Goal: Task Accomplishment & Management: Use online tool/utility

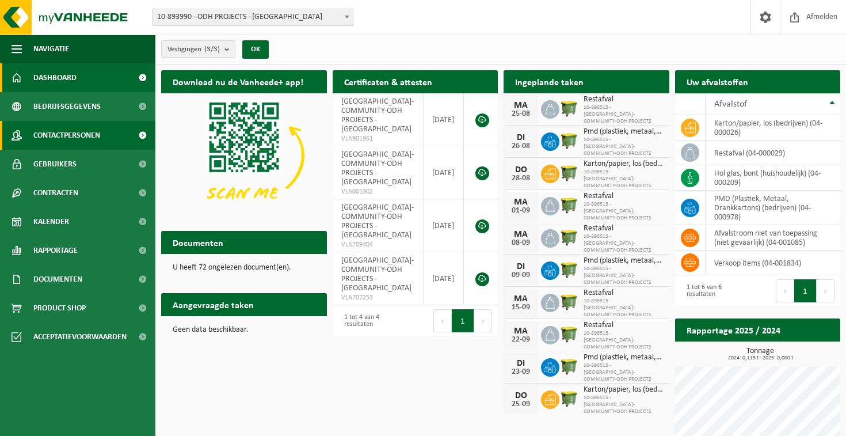
click at [85, 143] on span "Contactpersonen" at bounding box center [66, 135] width 67 height 29
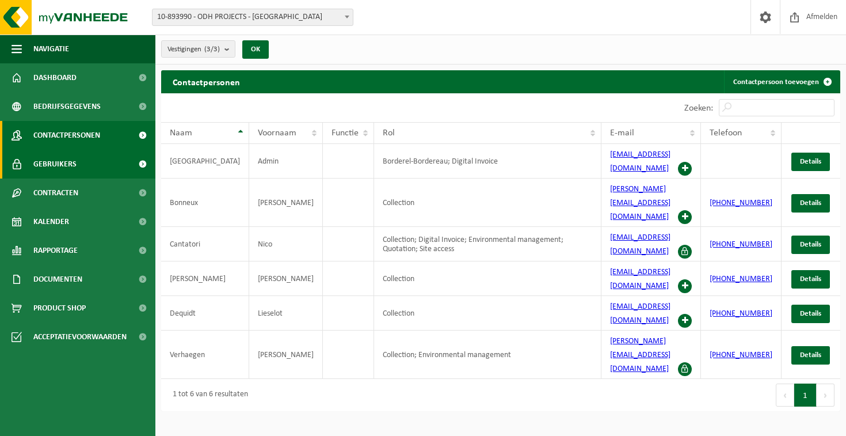
click at [91, 169] on link "Gebruikers" at bounding box center [77, 164] width 155 height 29
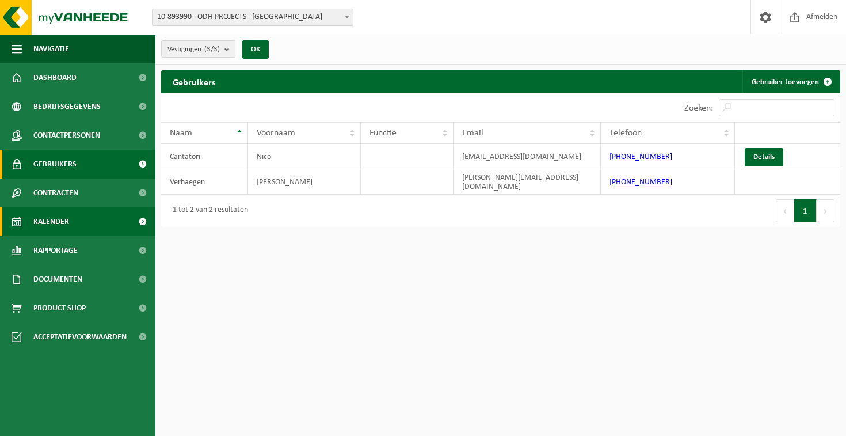
click at [86, 225] on link "Kalender" at bounding box center [77, 221] width 155 height 29
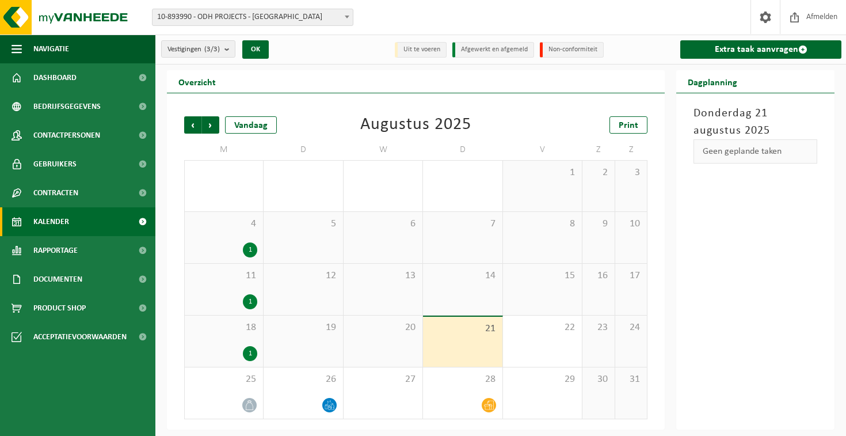
click at [255, 355] on div "1" at bounding box center [250, 353] width 14 height 15
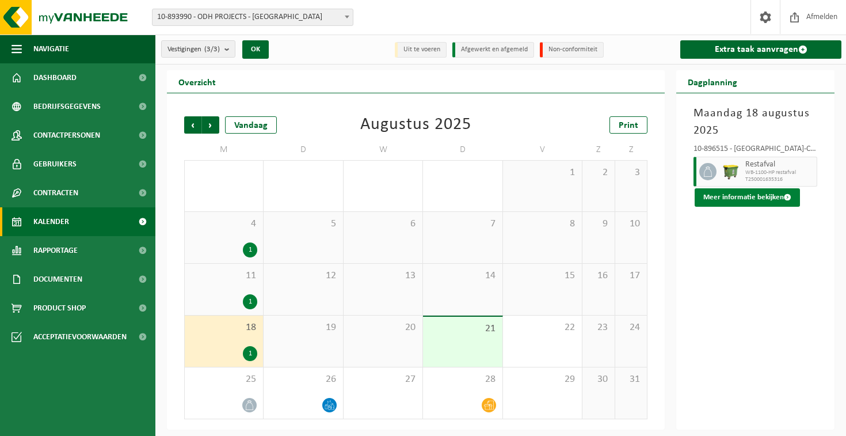
click at [755, 201] on button "Meer informatie bekijken" at bounding box center [746, 197] width 105 height 18
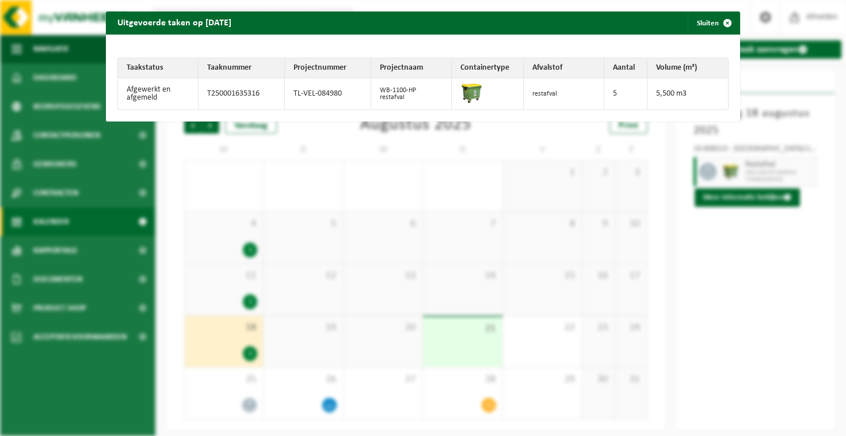
click at [745, 228] on div "Uitgevoerde taken op 2025-08-18 Sluiten Taakstatus Taaknummer Projectnummer Pro…" at bounding box center [423, 218] width 846 height 436
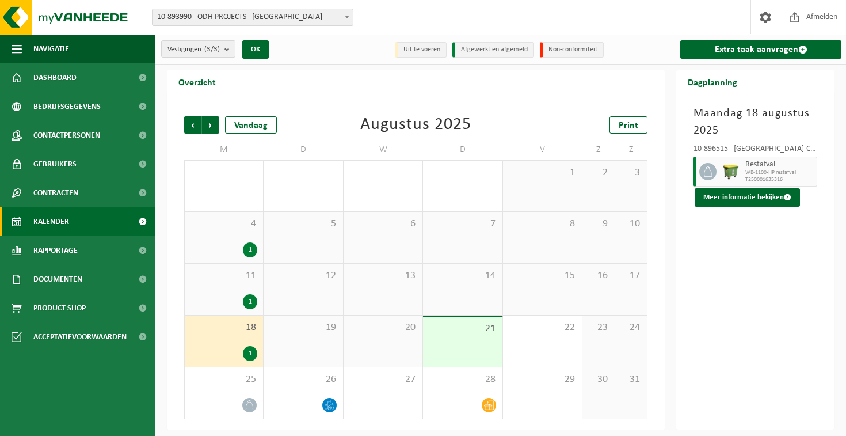
click at [226, 295] on div "1" at bounding box center [223, 301] width 67 height 15
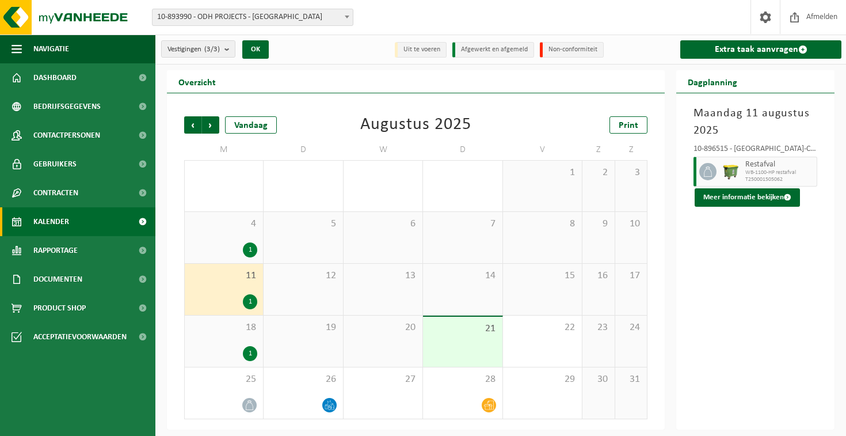
click at [226, 335] on div "18 1" at bounding box center [224, 340] width 78 height 51
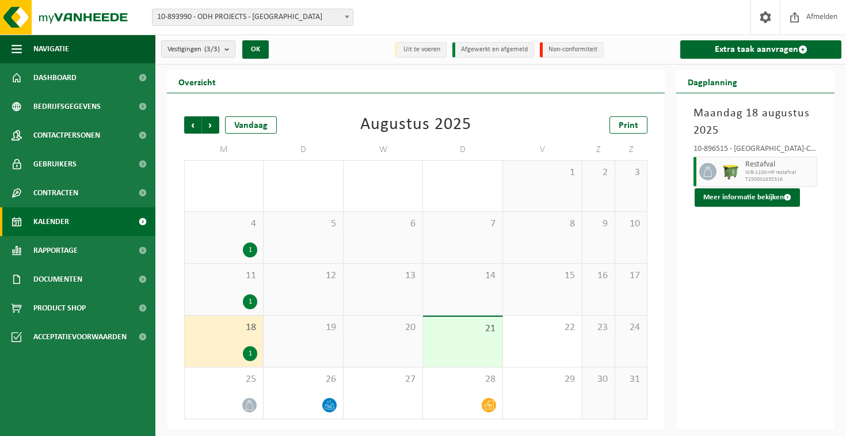
click at [235, 280] on span "11" at bounding box center [223, 275] width 67 height 13
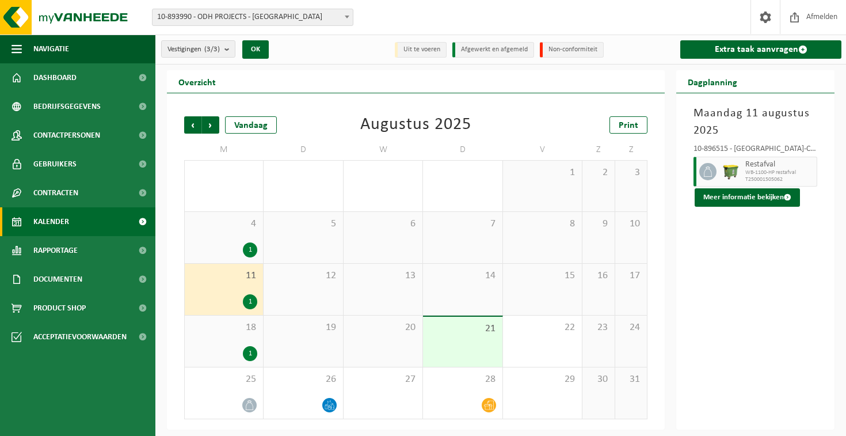
click at [228, 247] on div "1" at bounding box center [223, 249] width 67 height 15
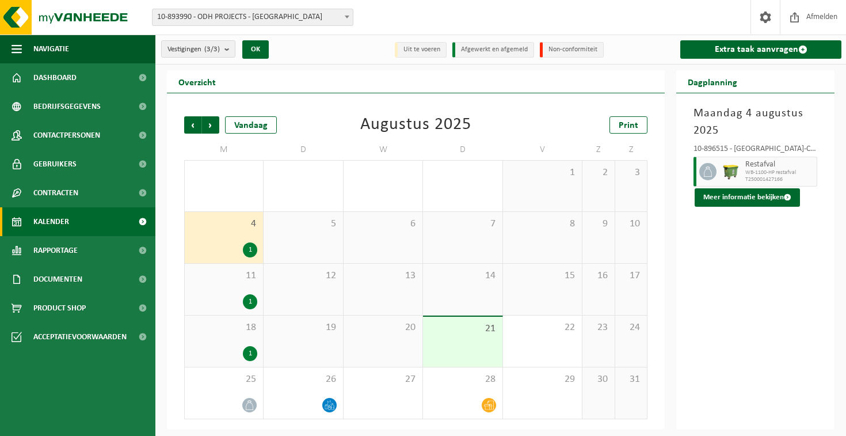
click at [236, 295] on div "1" at bounding box center [223, 301] width 67 height 15
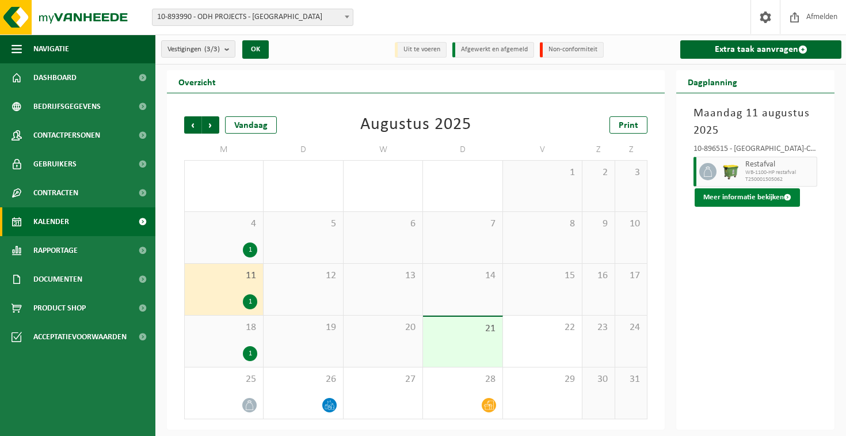
click at [750, 196] on button "Meer informatie bekijken" at bounding box center [746, 197] width 105 height 18
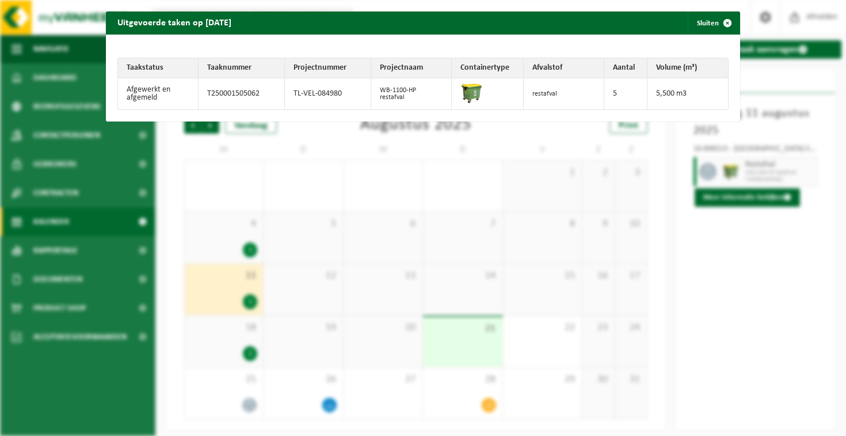
click at [801, 308] on div "Uitgevoerde taken op 2025-08-11 Sluiten Taakstatus Taaknummer Projectnummer Pro…" at bounding box center [423, 218] width 846 height 436
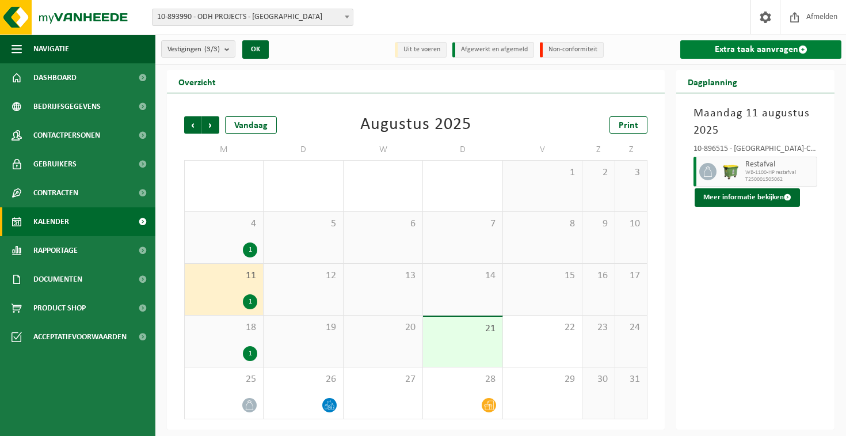
click at [772, 46] on link "Extra taak aanvragen" at bounding box center [760, 49] width 161 height 18
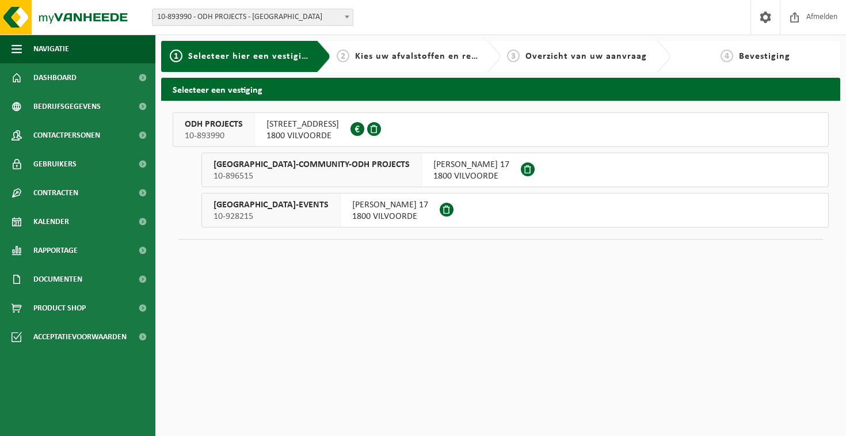
click at [250, 166] on span "ASIAT PARK-COMMUNITY-ODH PROJECTS" at bounding box center [311, 165] width 196 height 12
click at [326, 138] on span "1800 VILVOORDE" at bounding box center [302, 136] width 72 height 12
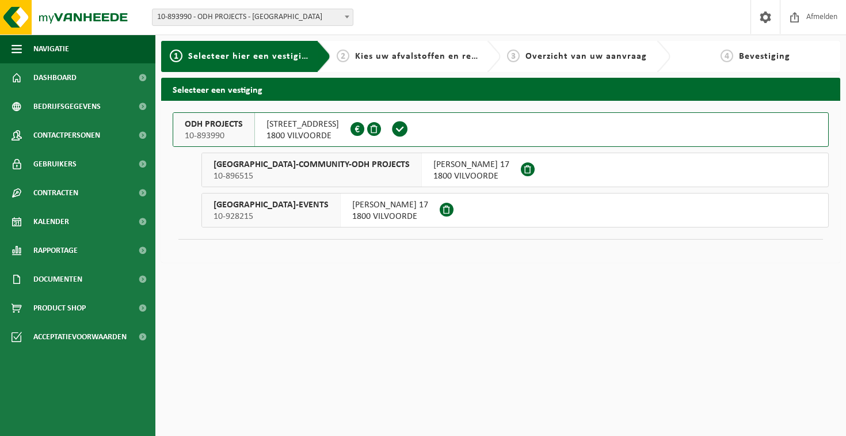
click at [349, 239] on div at bounding box center [500, 245] width 644 height 12
click at [352, 211] on span "1800 VILVOORDE" at bounding box center [390, 217] width 76 height 12
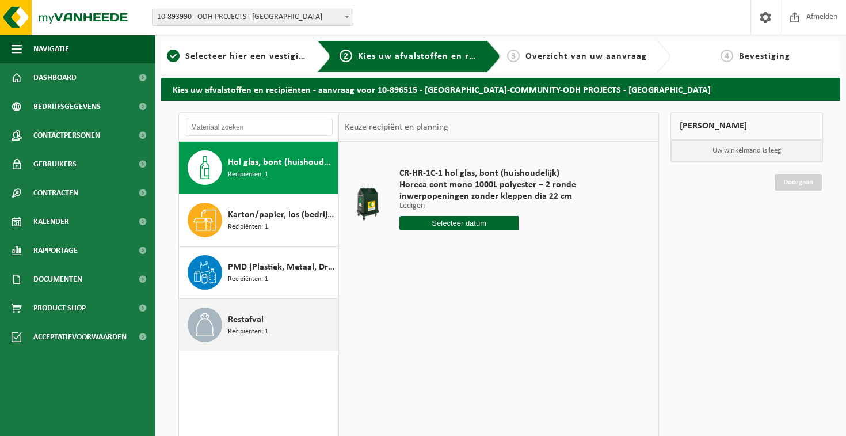
click at [270, 327] on div "Restafval Recipiënten: 1" at bounding box center [281, 324] width 107 height 35
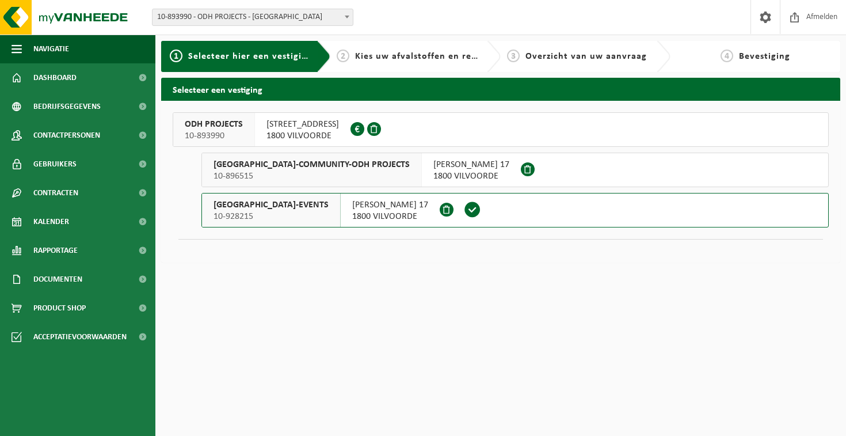
click at [279, 174] on span "10-896515" at bounding box center [311, 176] width 196 height 12
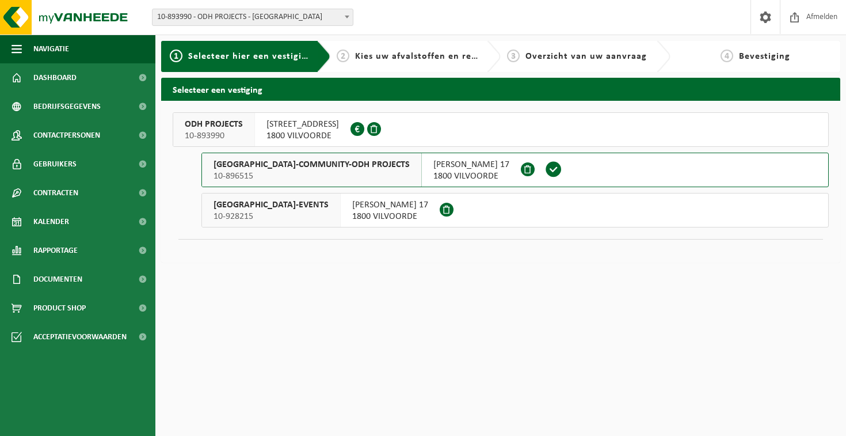
click at [322, 135] on span "1800 VILVOORDE" at bounding box center [302, 136] width 72 height 12
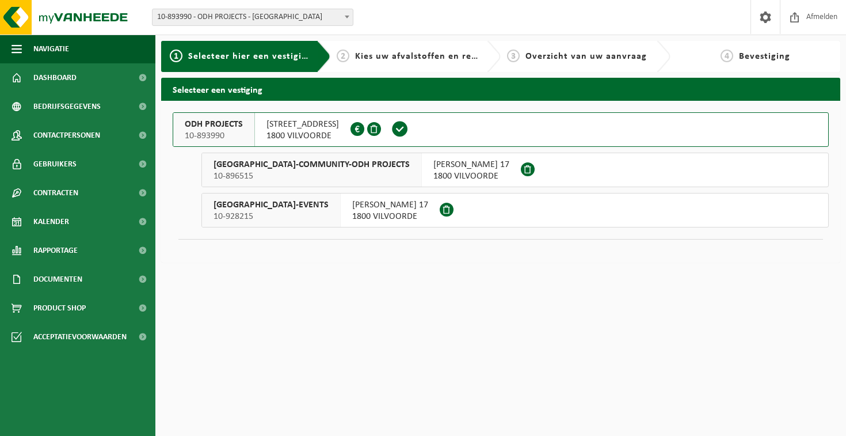
click at [280, 207] on span "ASIAT PARK-EVENTS" at bounding box center [270, 205] width 115 height 12
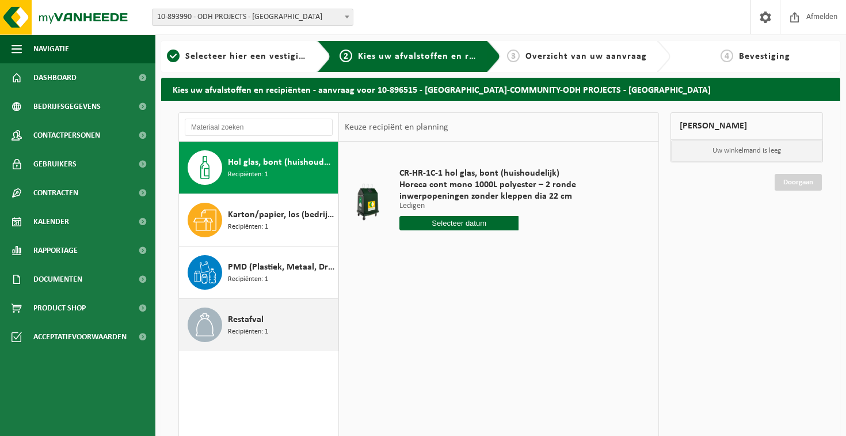
click at [286, 325] on div "Restafval Recipiënten: 1" at bounding box center [281, 324] width 107 height 35
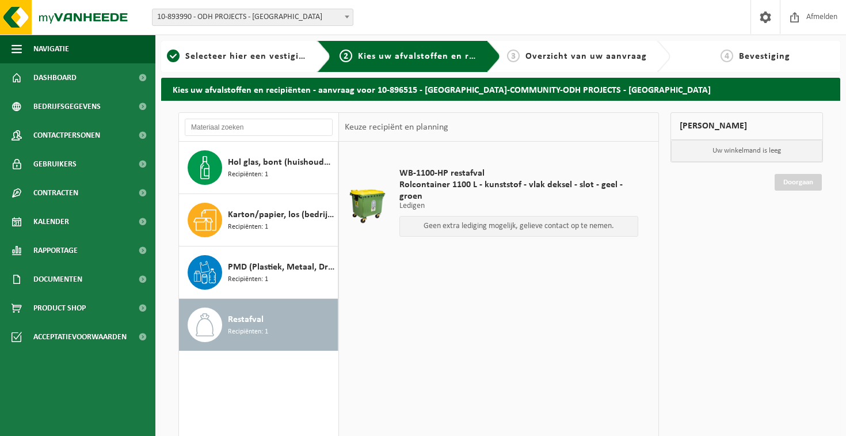
click at [479, 230] on div "Geen extra lediging mogelijk, gelieve contact op te nemen." at bounding box center [518, 226] width 239 height 21
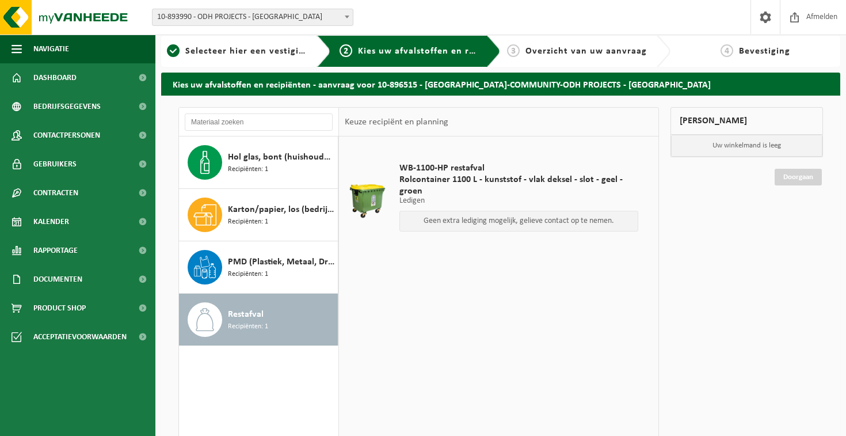
scroll to position [2, 0]
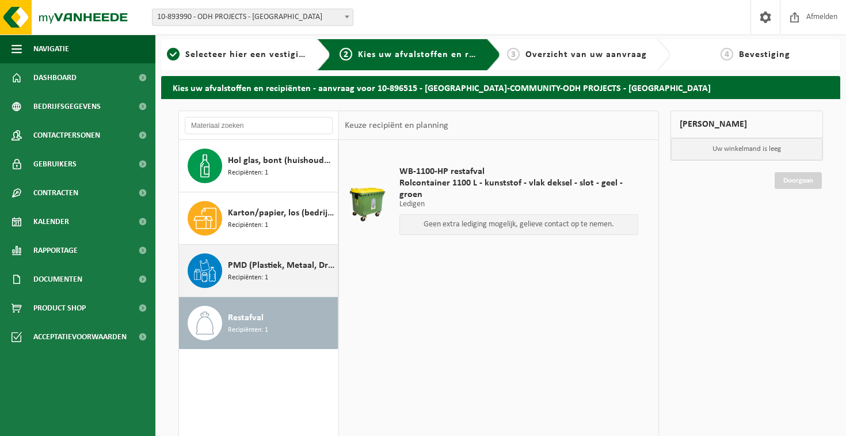
click at [260, 268] on span "PMD (Plastiek, Metaal, Drankkartons) (bedrijven)" at bounding box center [281, 265] width 107 height 14
